Goal: Information Seeking & Learning: Learn about a topic

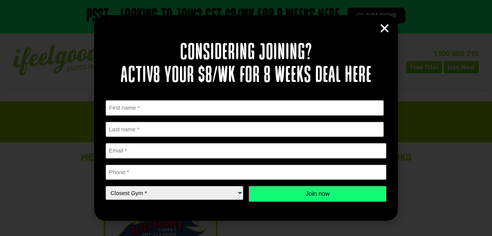
click at [383, 25] on icon "Close" at bounding box center [384, 28] width 11 height 11
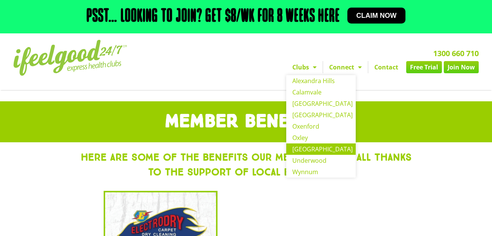
click at [311, 155] on link "[GEOGRAPHIC_DATA]" at bounding box center [320, 148] width 69 height 11
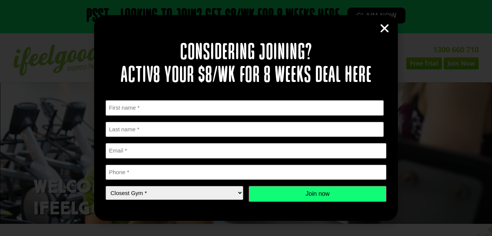
click at [385, 28] on icon "Close" at bounding box center [384, 28] width 11 height 11
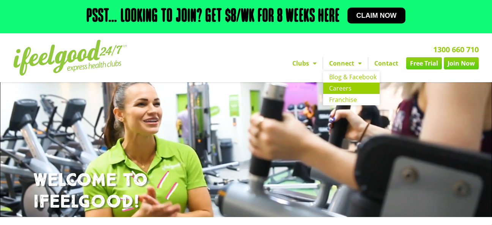
click at [345, 93] on link "Careers" at bounding box center [351, 88] width 57 height 11
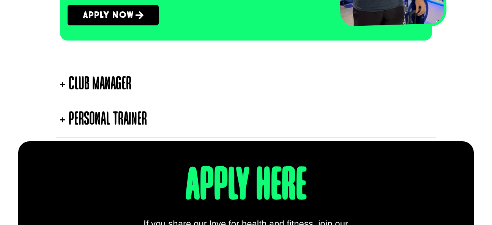
scroll to position [1381, 0]
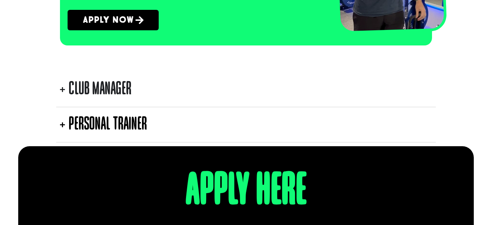
click at [265, 89] on summary "Club Manager" at bounding box center [245, 89] width 379 height 35
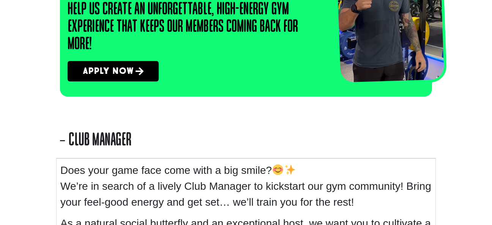
scroll to position [1335, 0]
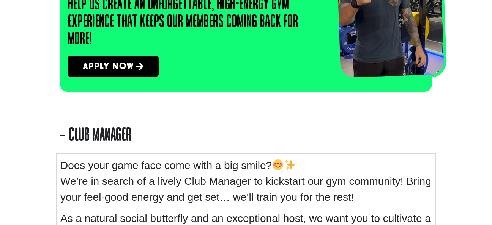
click at [179, 139] on summary "Club Manager" at bounding box center [245, 135] width 379 height 35
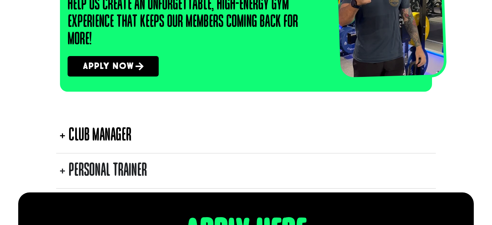
click at [116, 170] on div "Personal Trainer" at bounding box center [108, 170] width 78 height 27
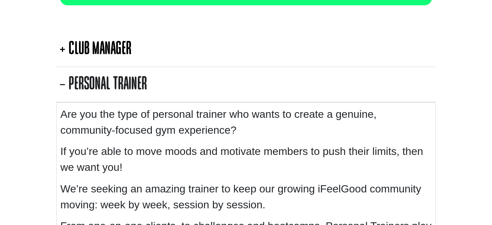
scroll to position [1420, 0]
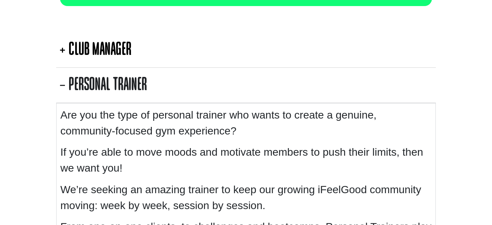
click at [132, 90] on div "Personal Trainer" at bounding box center [108, 85] width 78 height 27
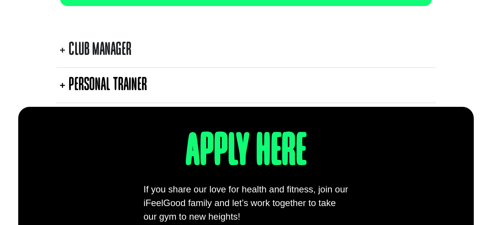
click at [128, 41] on div "Club Manager" at bounding box center [100, 49] width 63 height 27
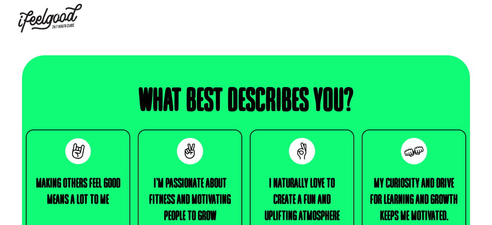
scroll to position [0, 0]
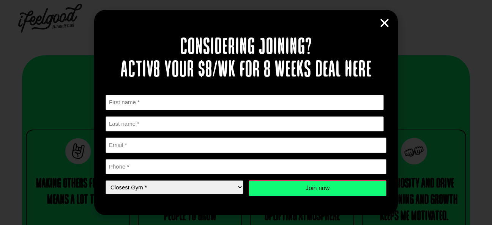
click at [386, 27] on icon "Close" at bounding box center [384, 22] width 11 height 11
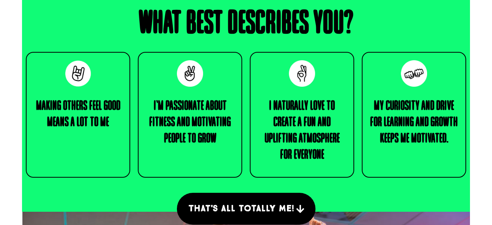
scroll to position [78, 0]
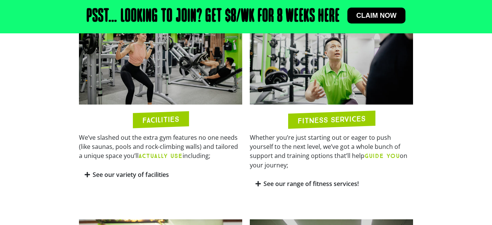
scroll to position [366, 0]
click at [124, 179] on link "See our variety of facilities" at bounding box center [131, 175] width 76 height 8
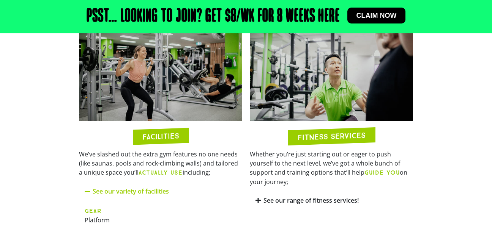
scroll to position [347, 0]
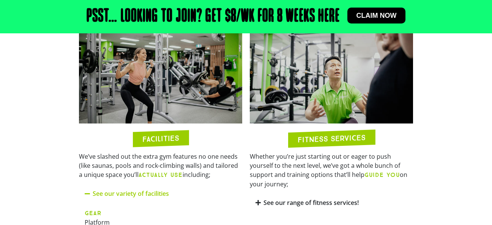
click at [274, 206] on link "See our range of fitness services!" at bounding box center [310, 203] width 95 height 8
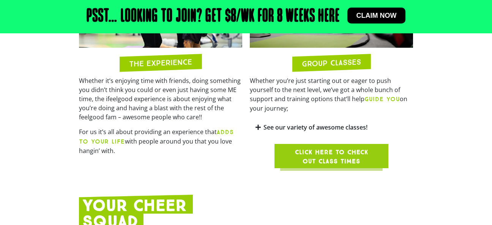
scroll to position [839, 0]
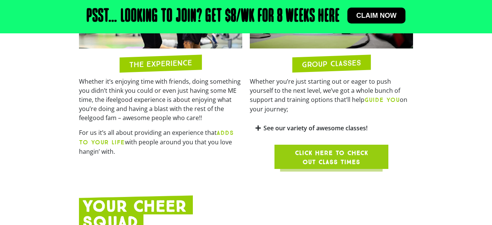
click at [269, 131] on link "See our variety of awesome classes!" at bounding box center [315, 128] width 104 height 8
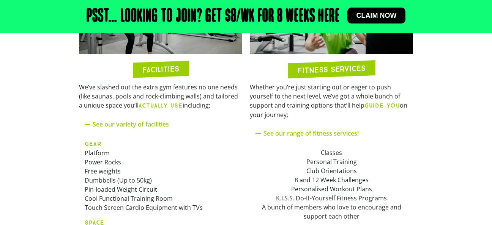
scroll to position [414, 0]
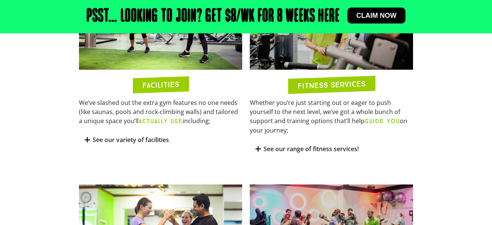
scroll to position [433, 0]
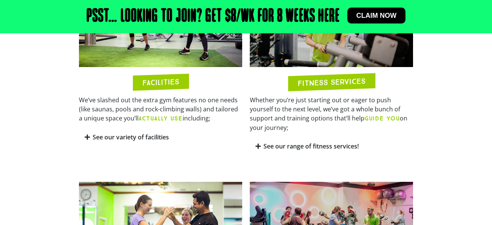
click at [146, 141] on link "See our variety of facilities" at bounding box center [131, 137] width 76 height 8
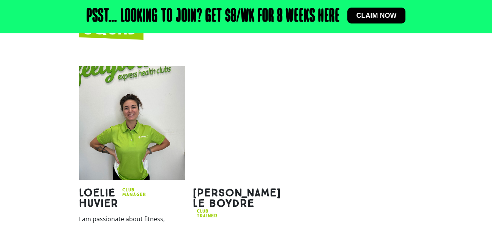
scroll to position [1077, 0]
